Goal: Information Seeking & Learning: Check status

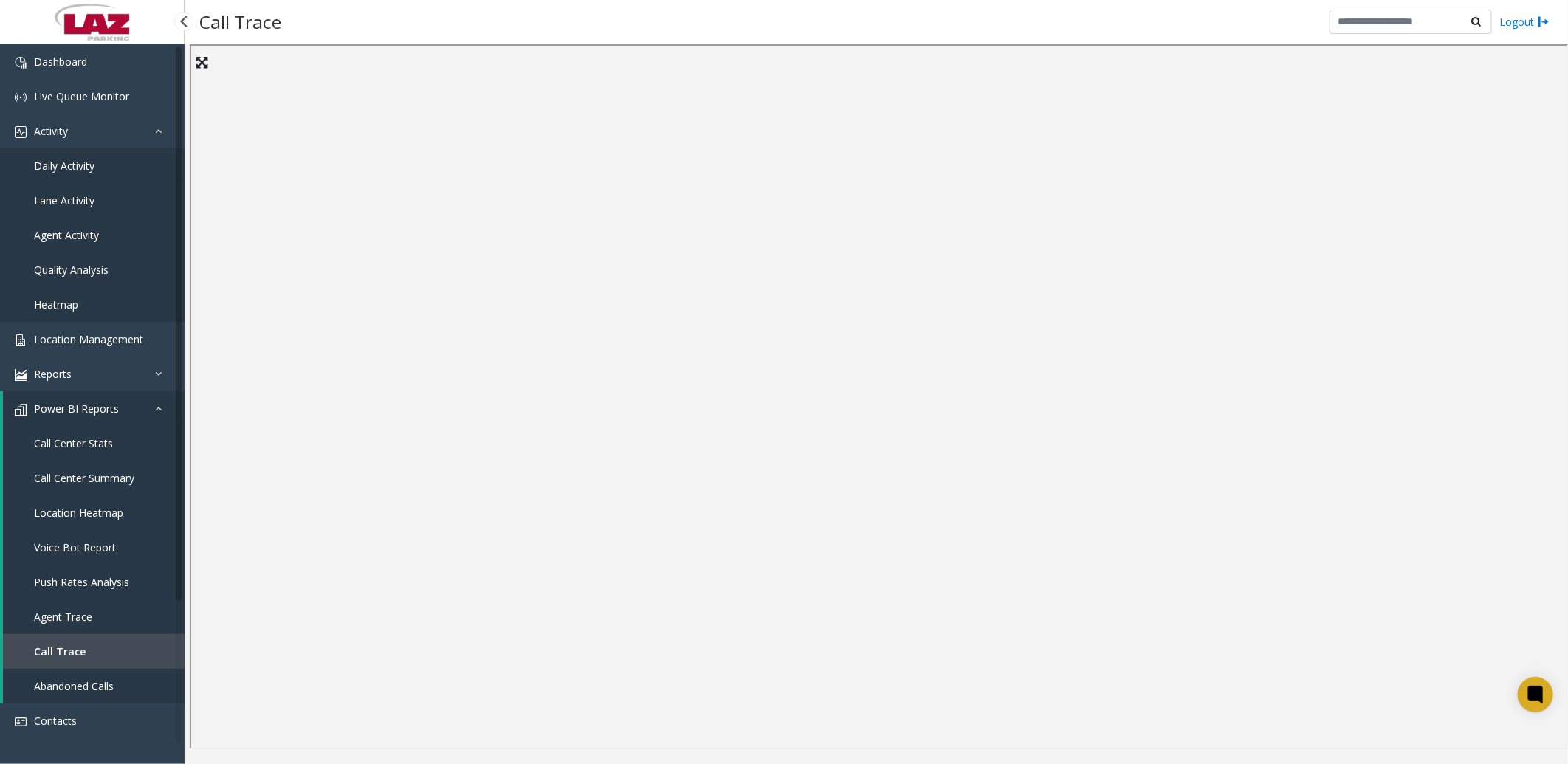
click at [94, 164] on link "Daily Activity" at bounding box center [92, 166] width 185 height 34
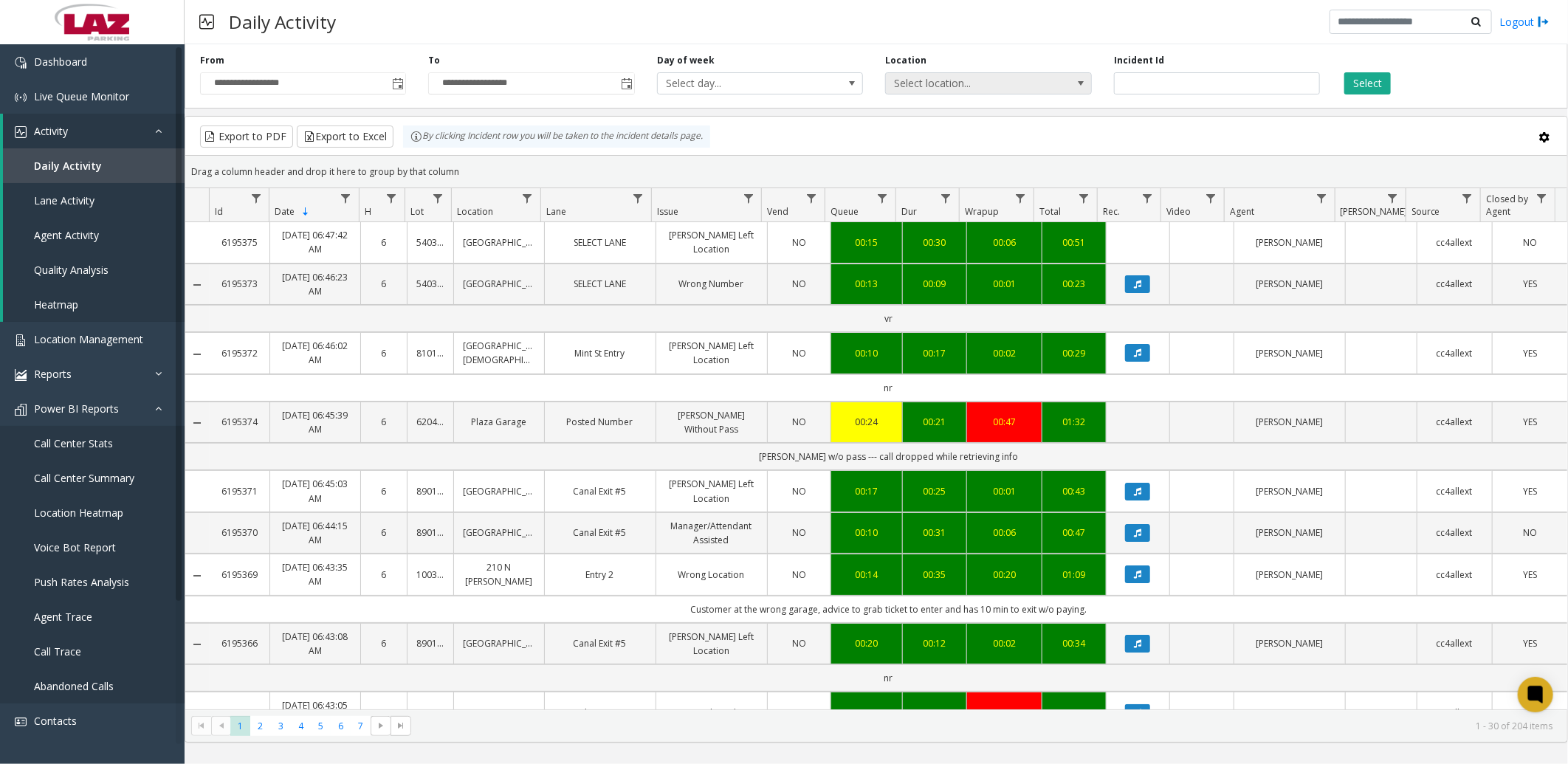
click at [932, 83] on div "Location Select location..." at bounding box center [988, 74] width 228 height 40
click at [928, 78] on span "Select location..." at bounding box center [967, 83] width 164 height 21
type input "*****"
click at [934, 156] on li "824 Freight Ninja" at bounding box center [989, 161] width 202 height 20
click at [1376, 82] on button "Select" at bounding box center [1368, 83] width 46 height 22
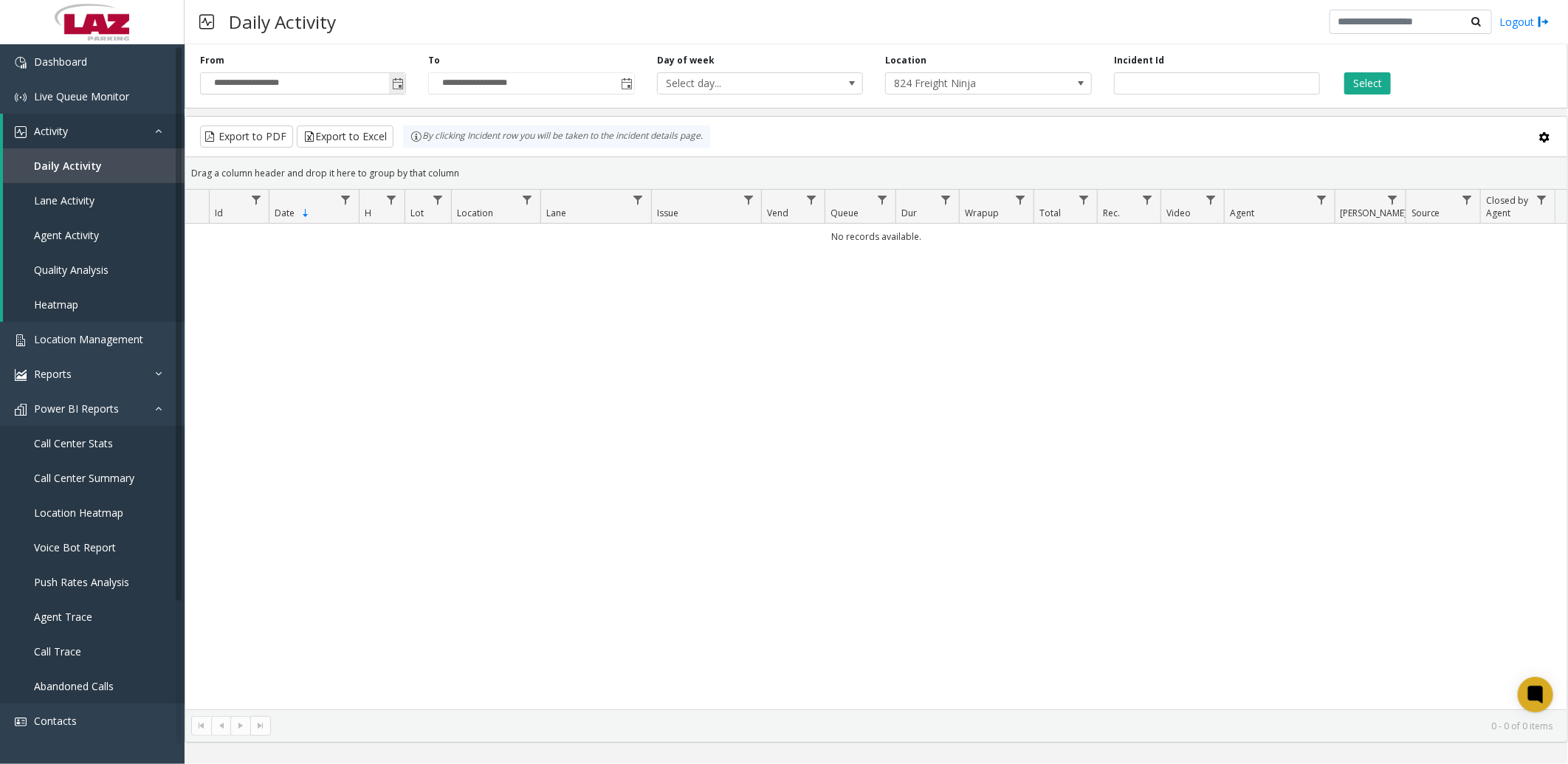
click at [397, 83] on span "Toggle popup" at bounding box center [398, 84] width 12 height 12
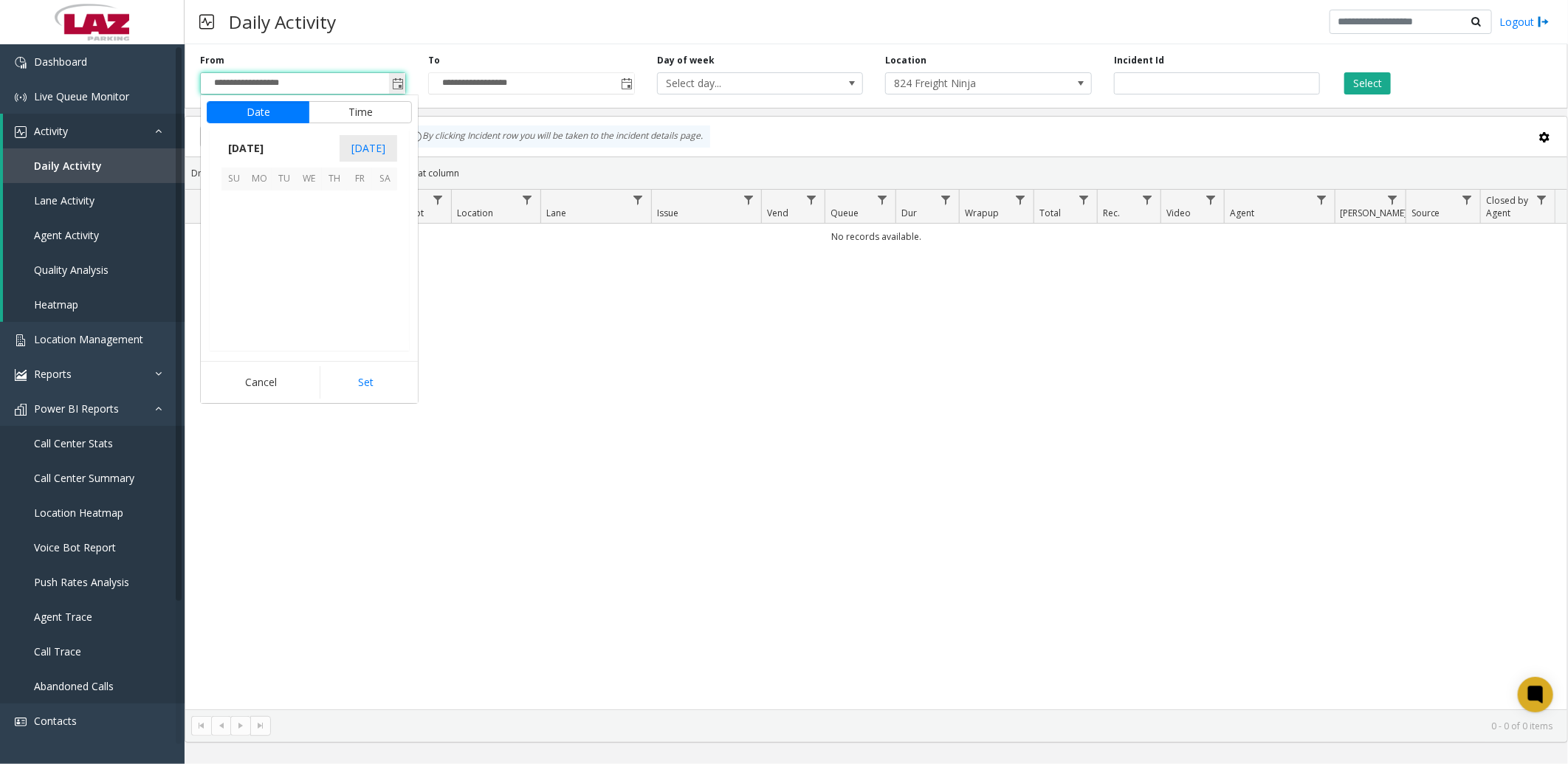
scroll to position [264977, 0]
click at [260, 149] on span "[DATE]" at bounding box center [246, 149] width 49 height 22
click at [233, 249] on span "Sep" at bounding box center [239, 250] width 35 height 35
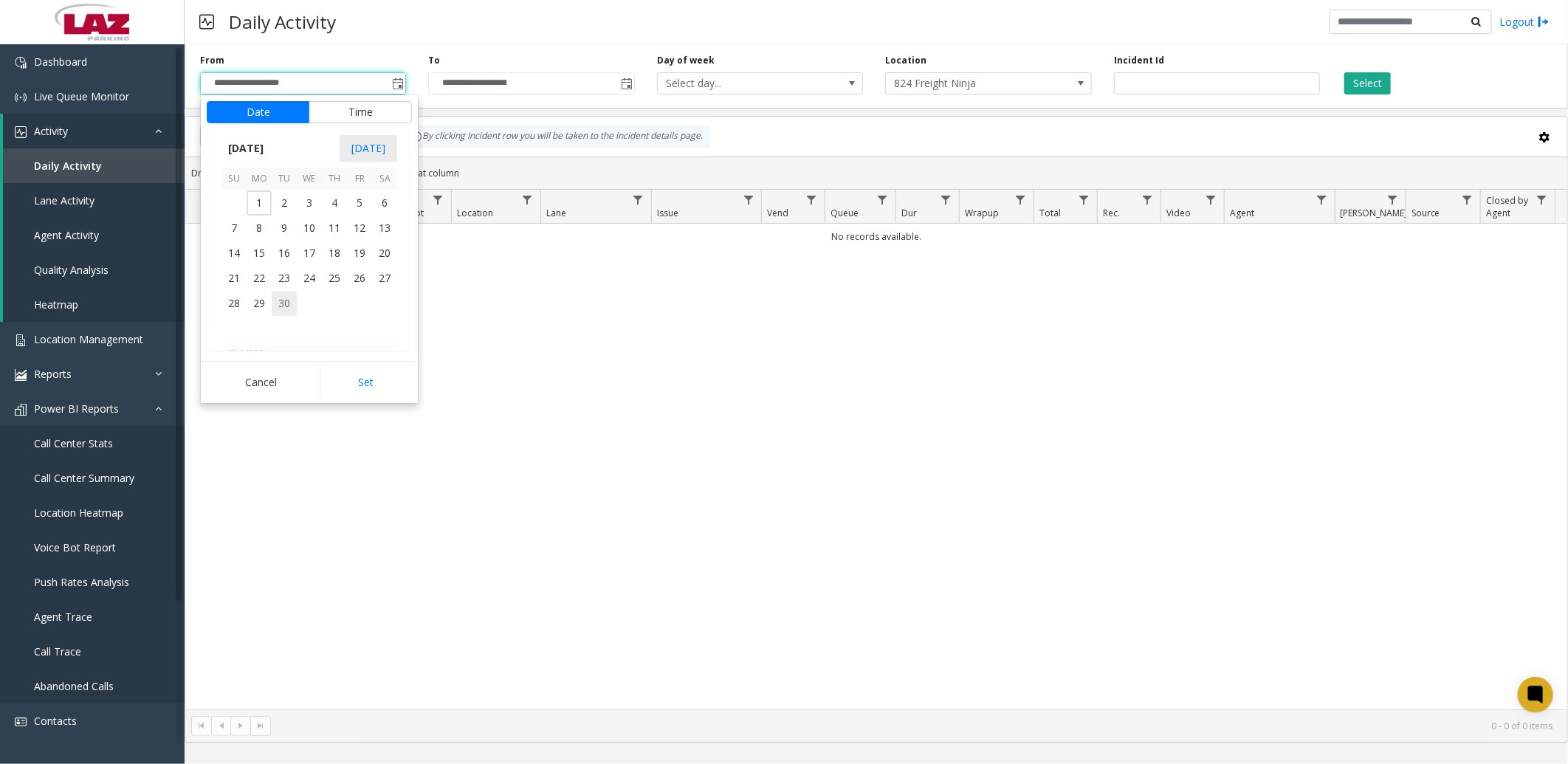
click at [280, 300] on span "30" at bounding box center [284, 303] width 25 height 25
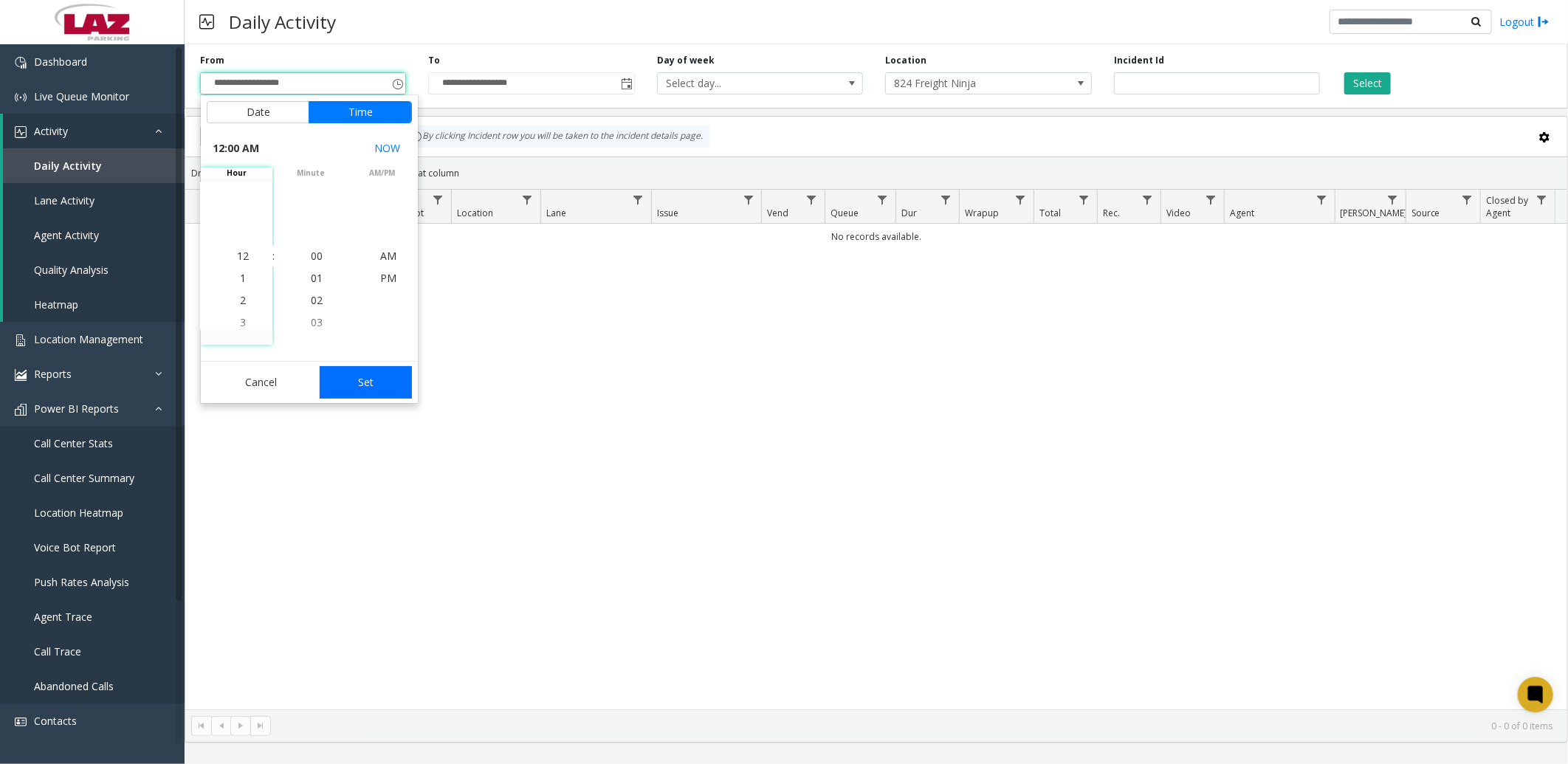
click at [343, 386] on button "Set" at bounding box center [366, 382] width 93 height 33
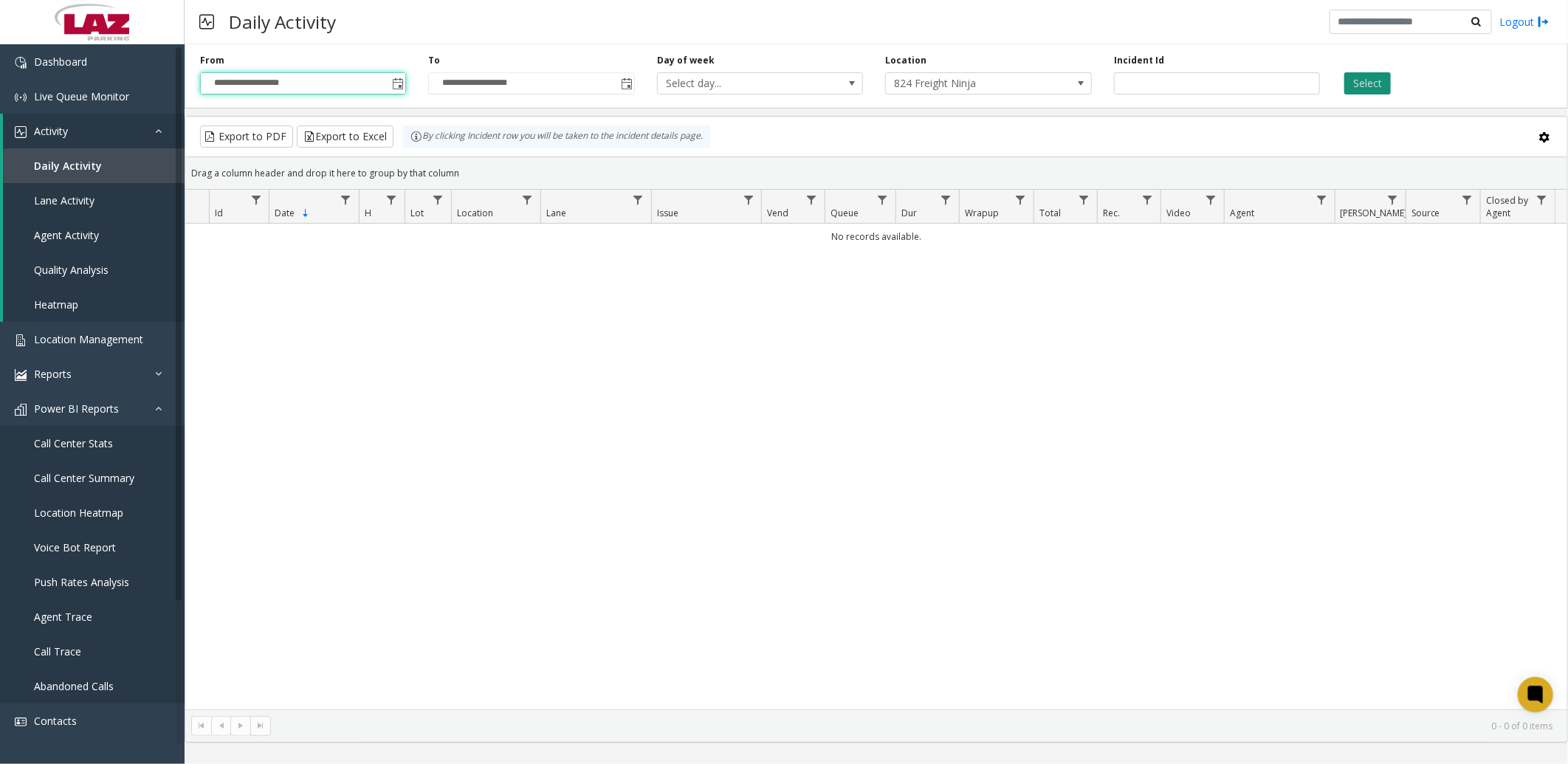
click at [1367, 86] on button "Select" at bounding box center [1368, 83] width 46 height 22
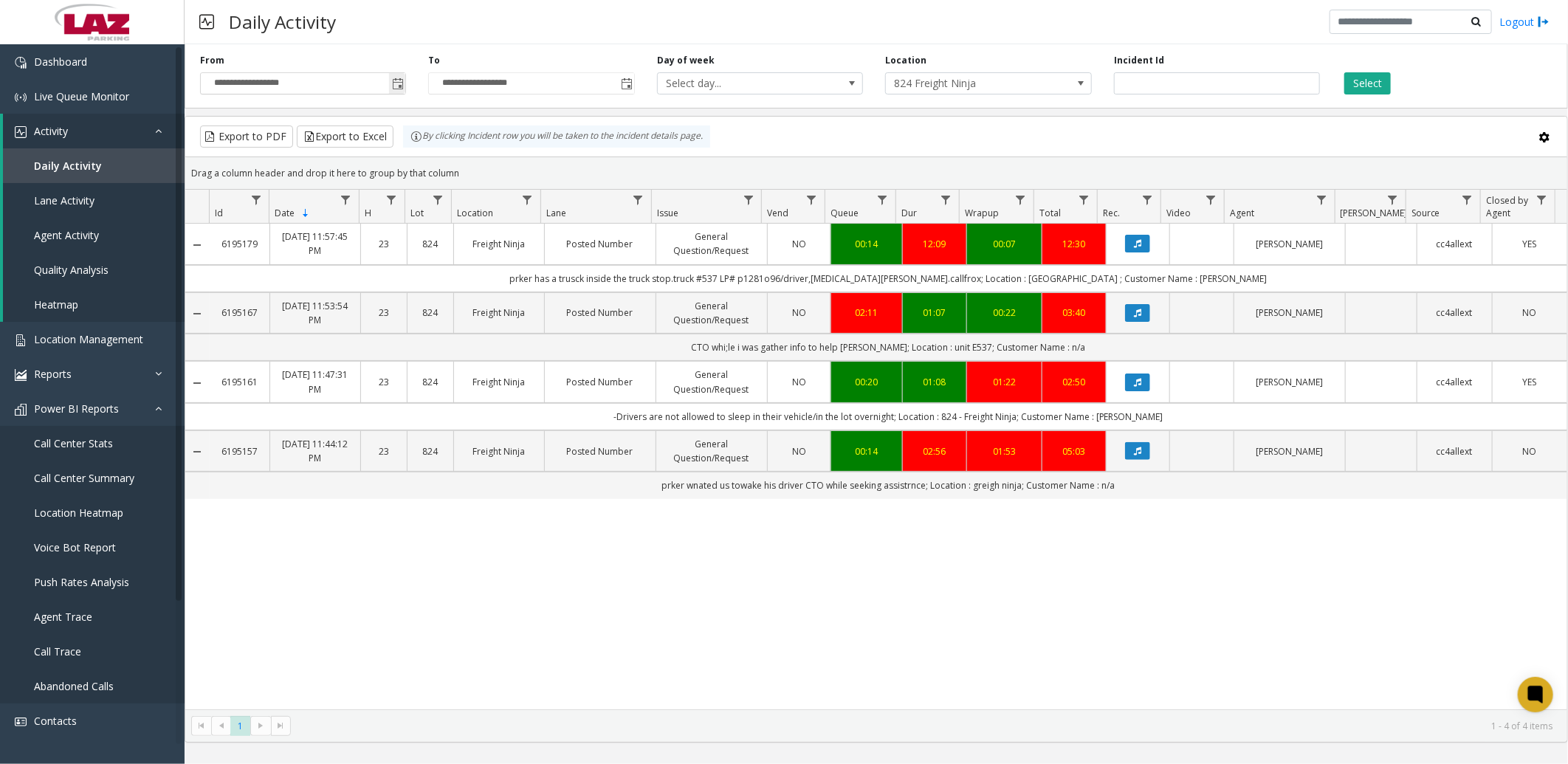
click at [395, 82] on span "Toggle popup" at bounding box center [398, 84] width 12 height 12
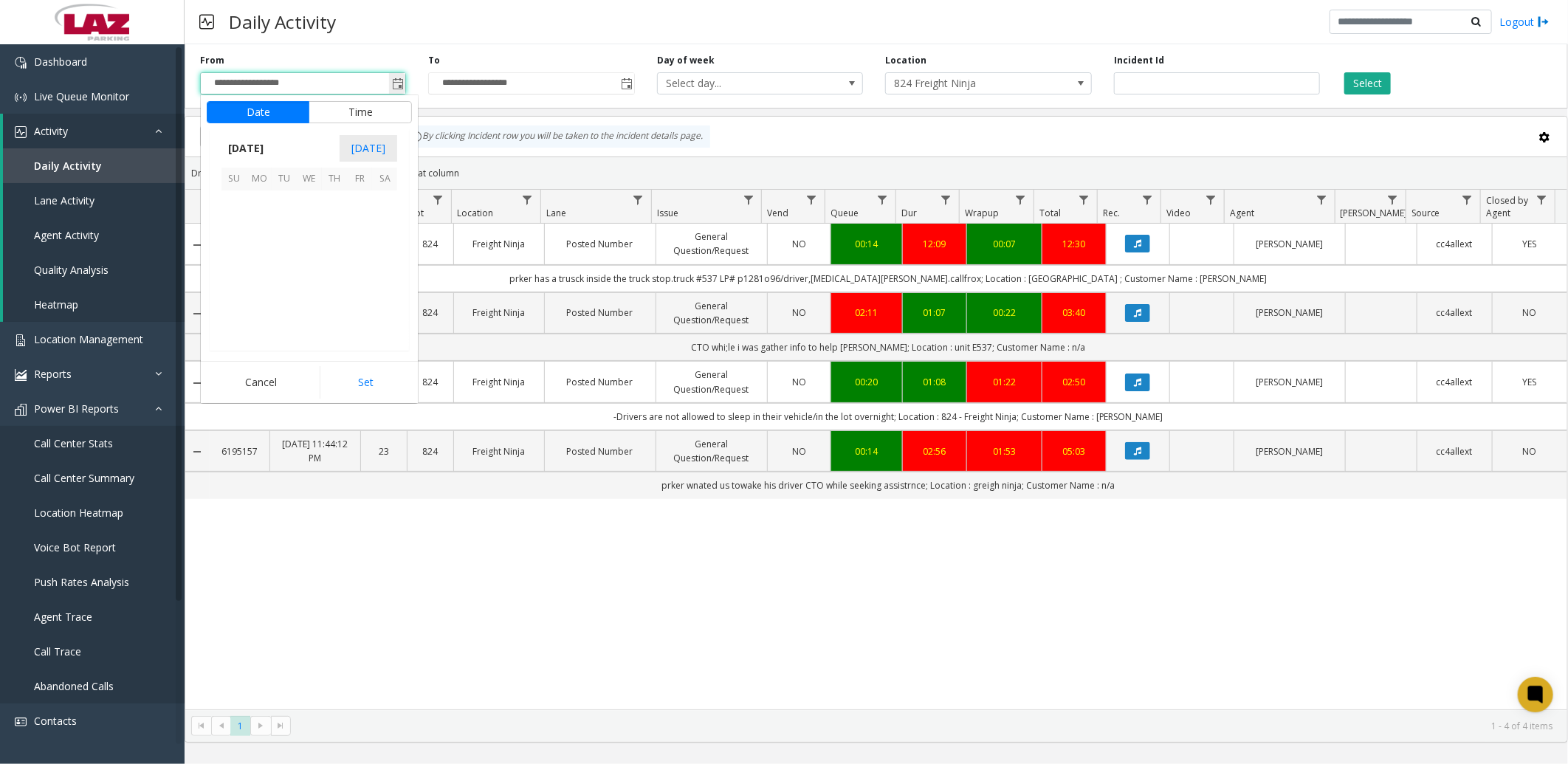
scroll to position [264977, 0]
click at [270, 144] on span "[DATE]" at bounding box center [246, 149] width 49 height 22
click at [234, 254] on span "Sep" at bounding box center [239, 250] width 35 height 35
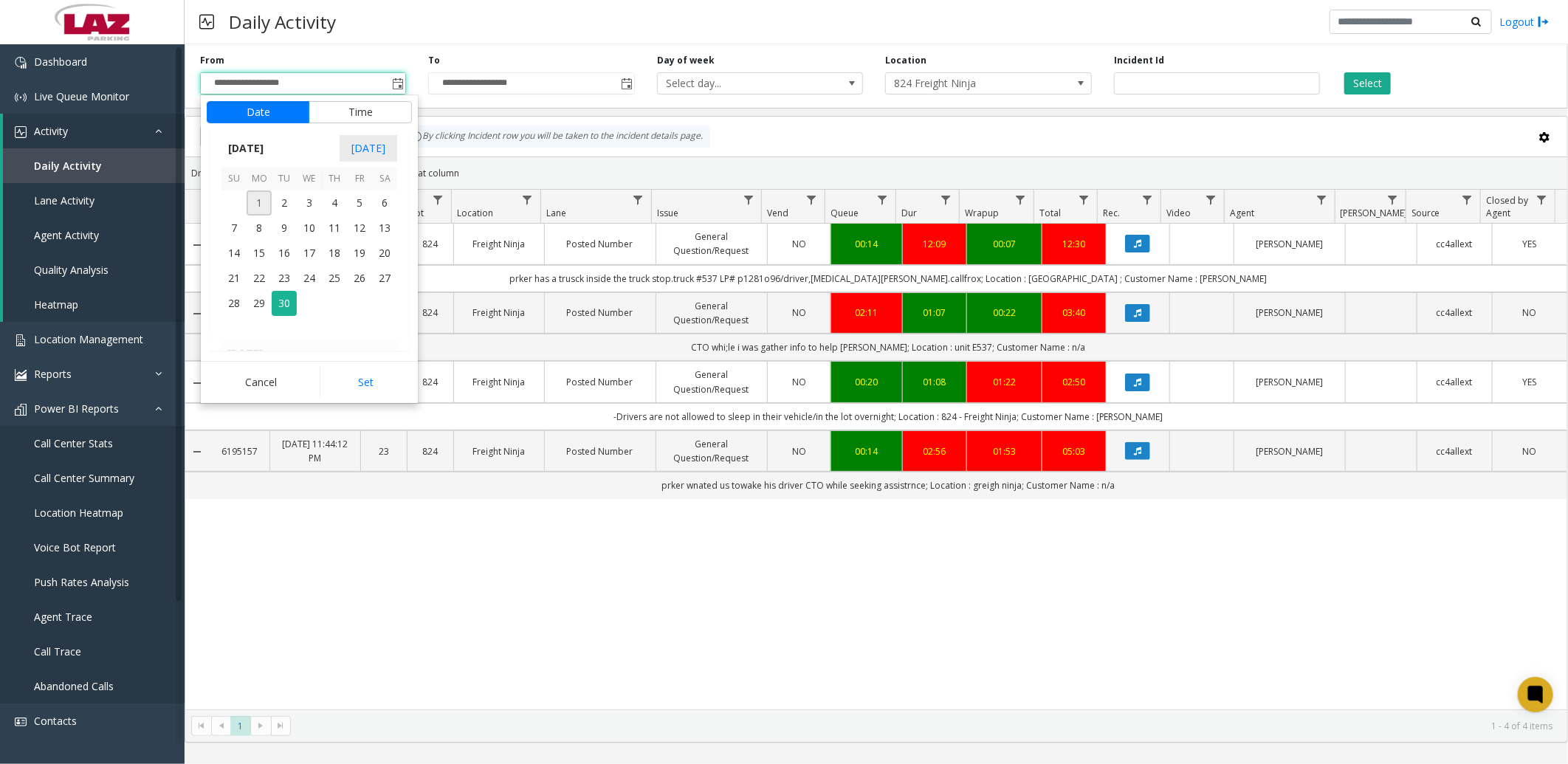
click at [253, 204] on span "1" at bounding box center [259, 203] width 25 height 25
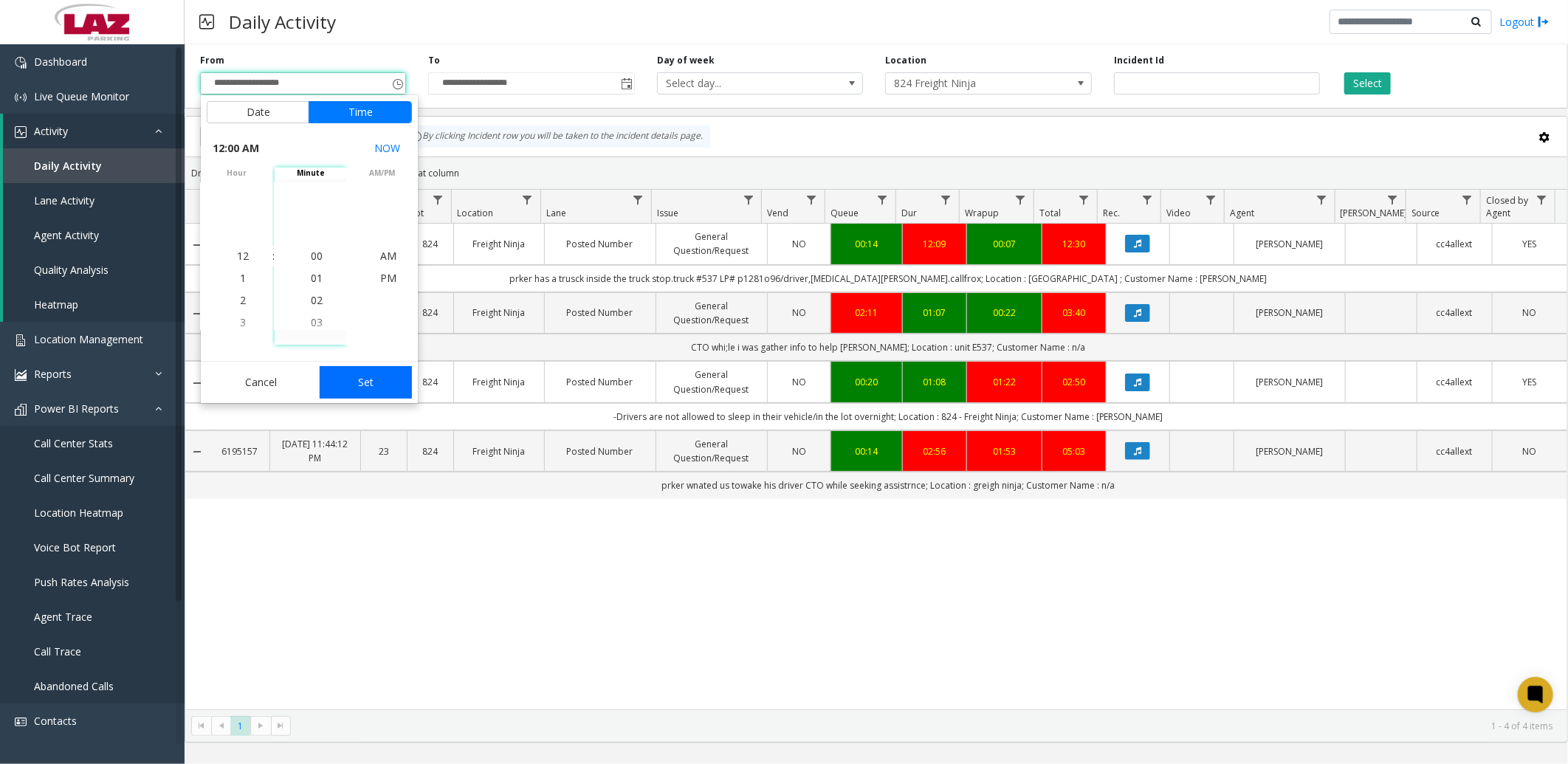
click at [369, 389] on button "Set" at bounding box center [366, 382] width 93 height 33
type input "**********"
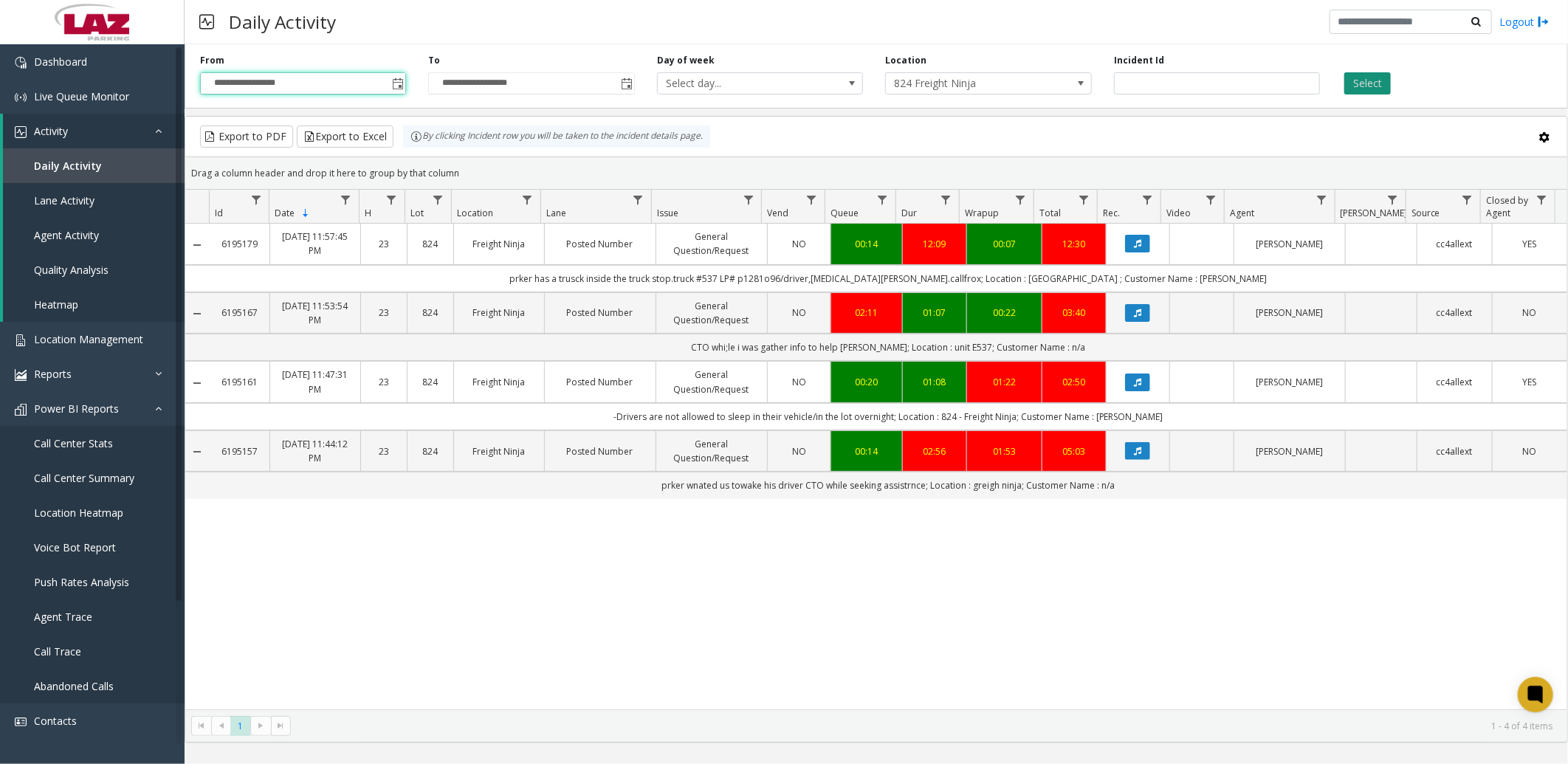
click at [1361, 85] on button "Select" at bounding box center [1368, 83] width 46 height 22
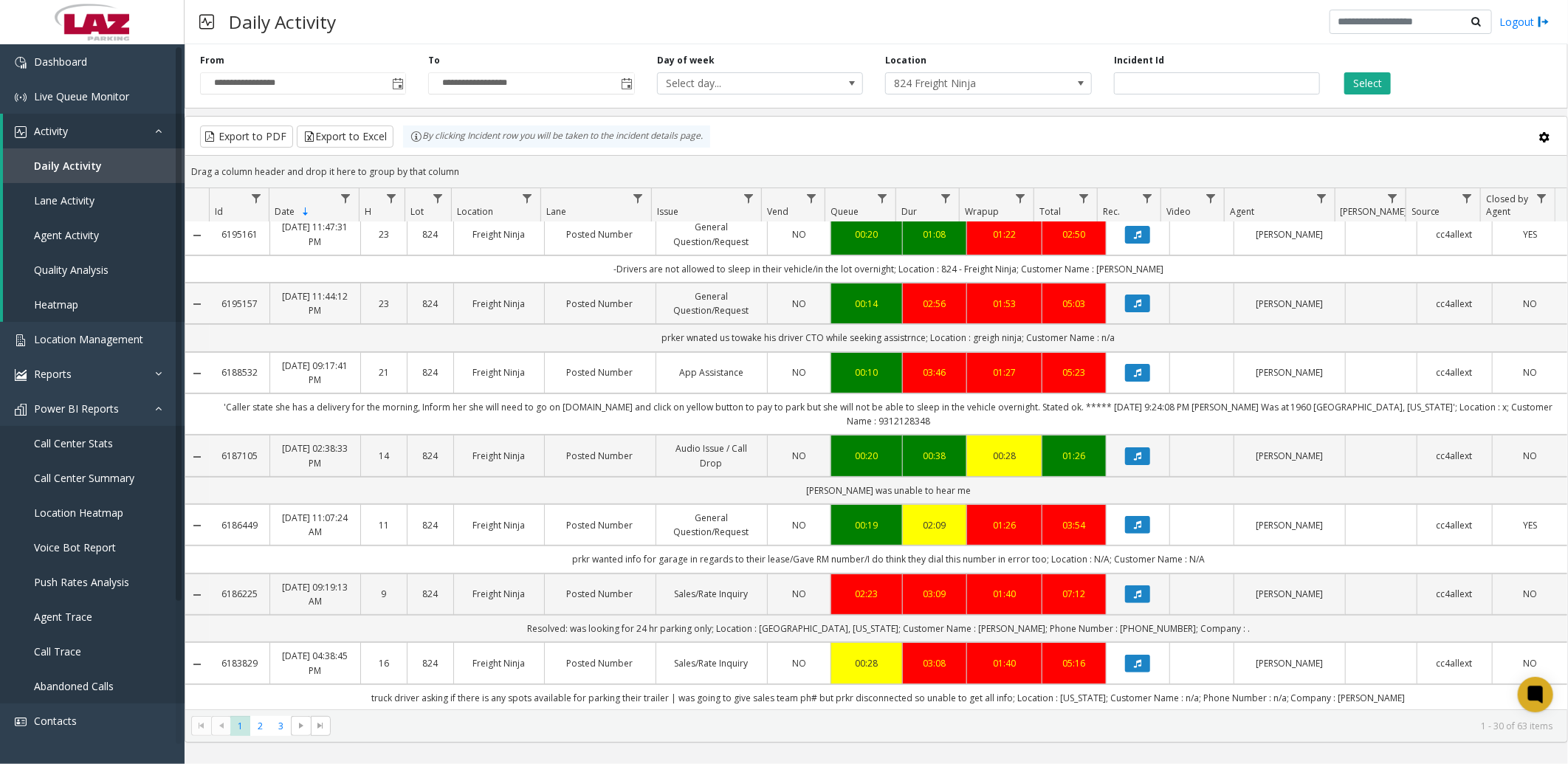
scroll to position [164, 0]
